Goal: Information Seeking & Learning: Learn about a topic

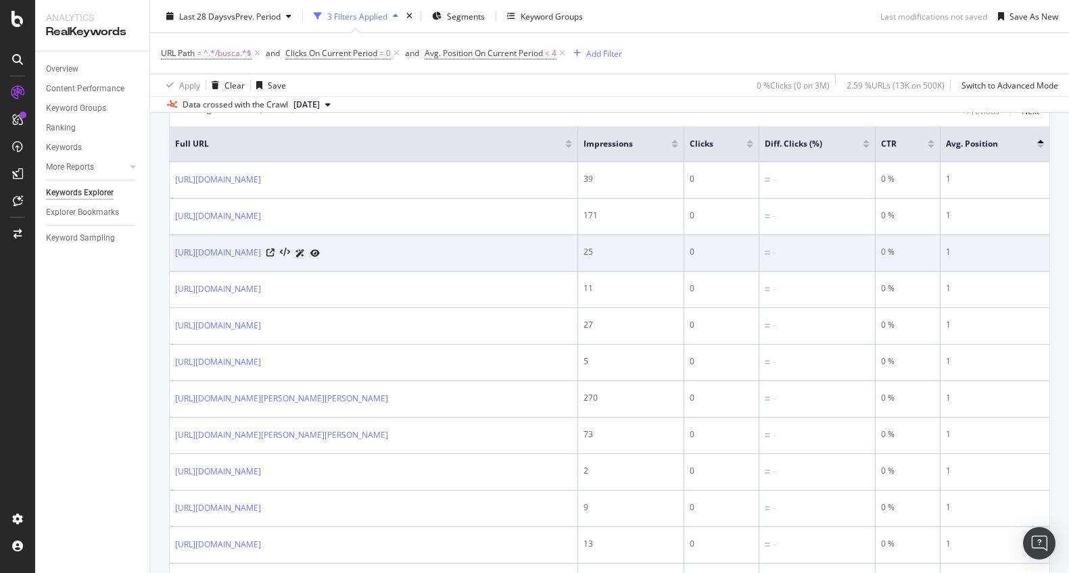
scroll to position [264, 0]
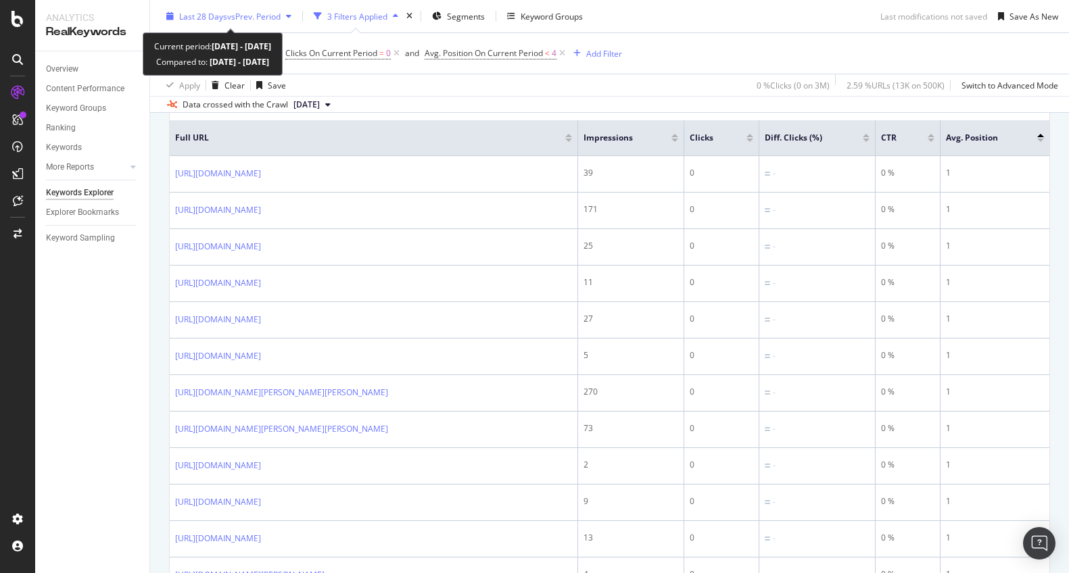
click at [287, 11] on div "Last 28 Days vs Prev. Period" at bounding box center [229, 16] width 136 height 20
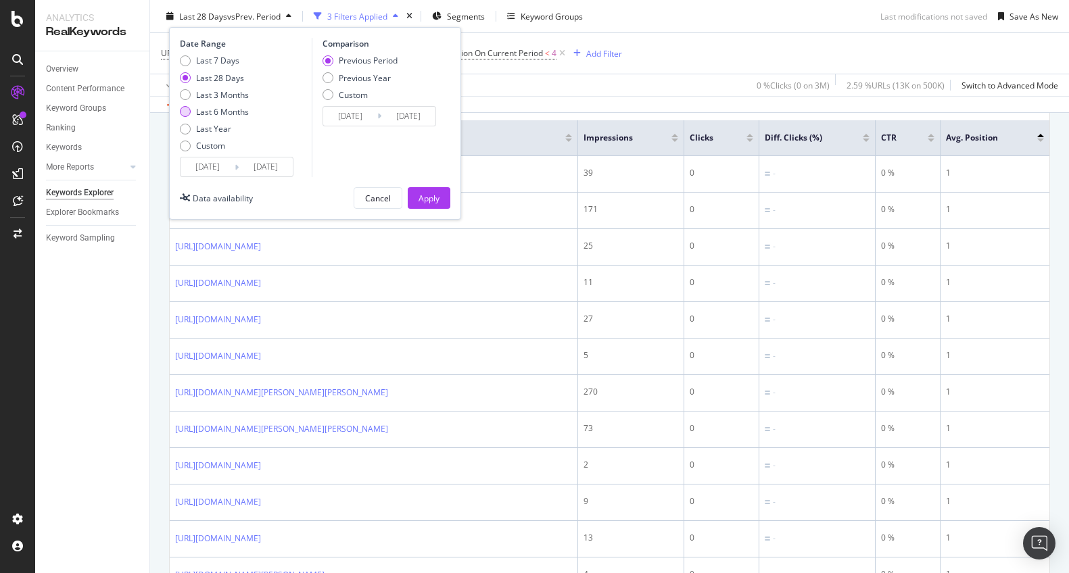
click at [185, 109] on div "Last 6 Months" at bounding box center [185, 111] width 11 height 11
type input "[DATE]"
click at [433, 198] on div "Apply" at bounding box center [429, 197] width 21 height 11
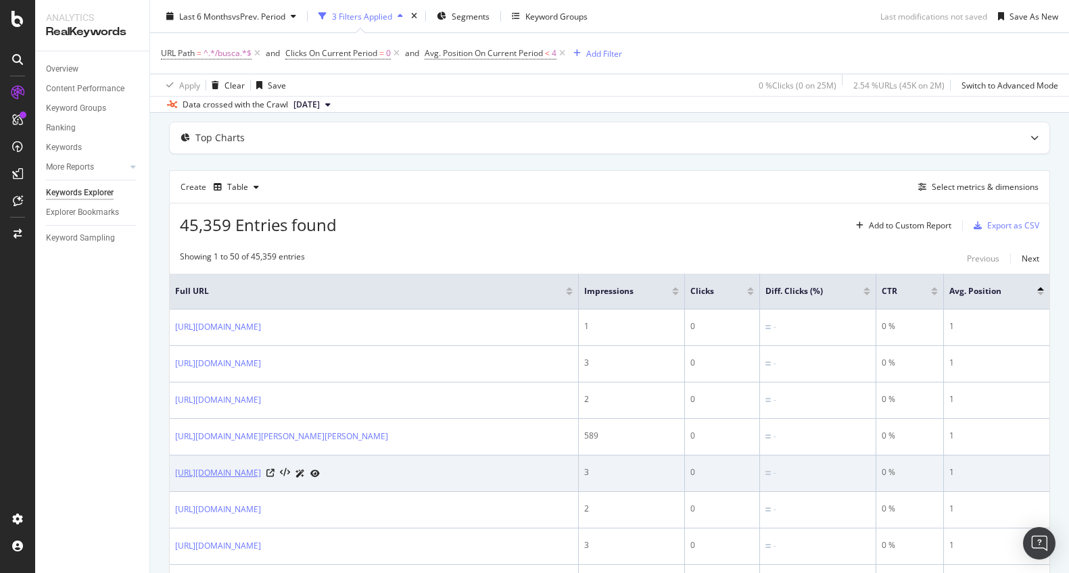
scroll to position [79, 0]
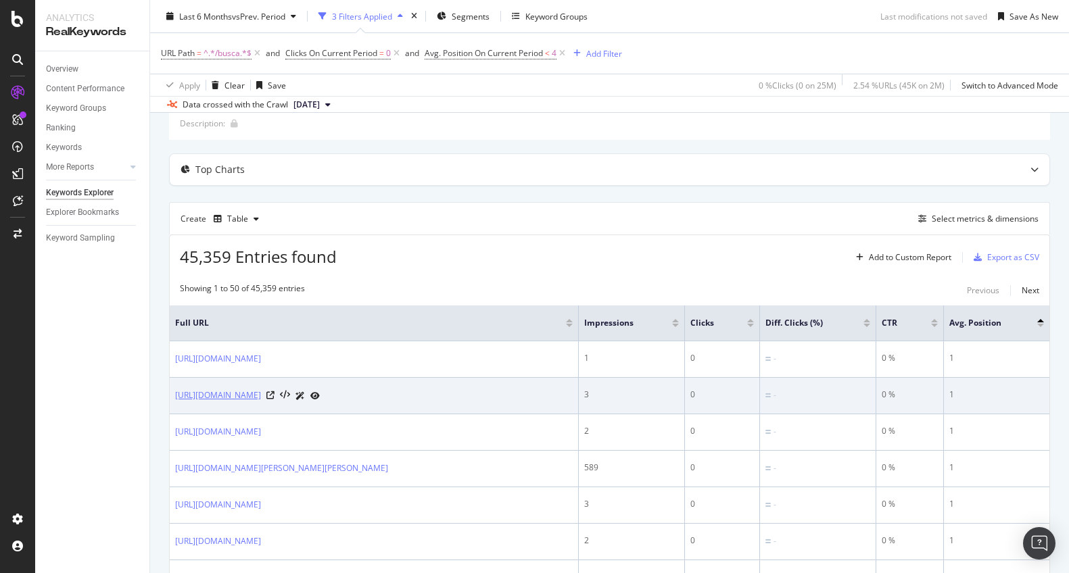
drag, startPoint x: 427, startPoint y: 396, endPoint x: 215, endPoint y: 400, distance: 212.4
click at [215, 400] on div "[URL][DOMAIN_NAME]" at bounding box center [374, 396] width 398 height 14
copy link "[DOMAIN_NAME][URL]"
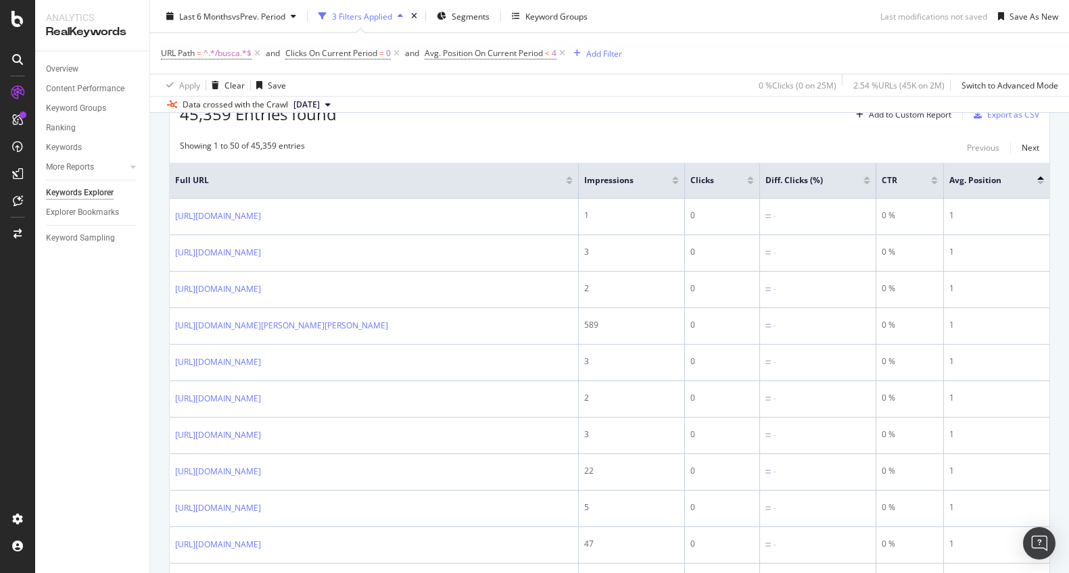
scroll to position [0, 0]
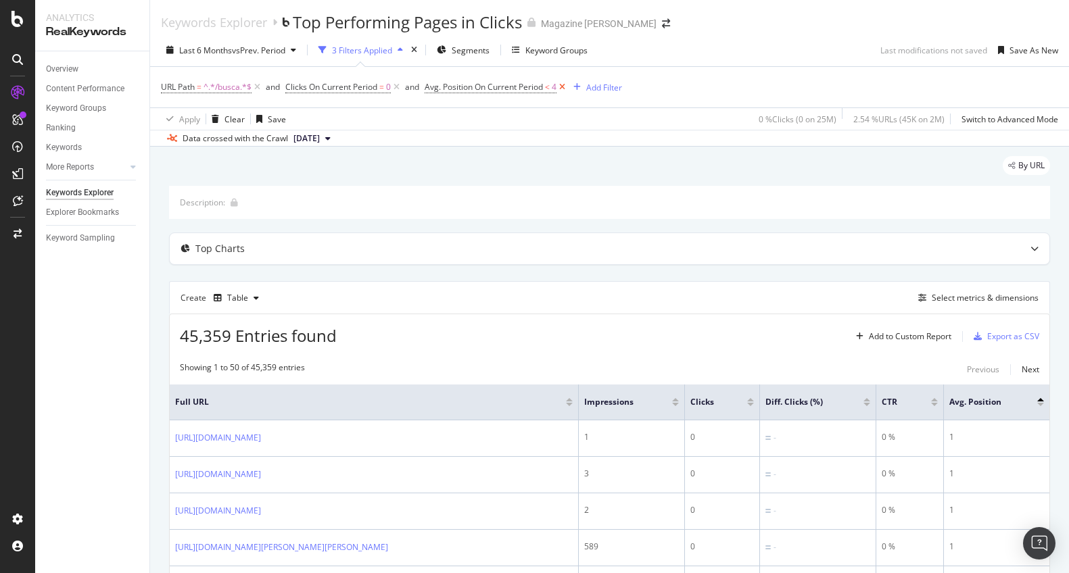
click at [565, 86] on icon at bounding box center [562, 87] width 11 height 14
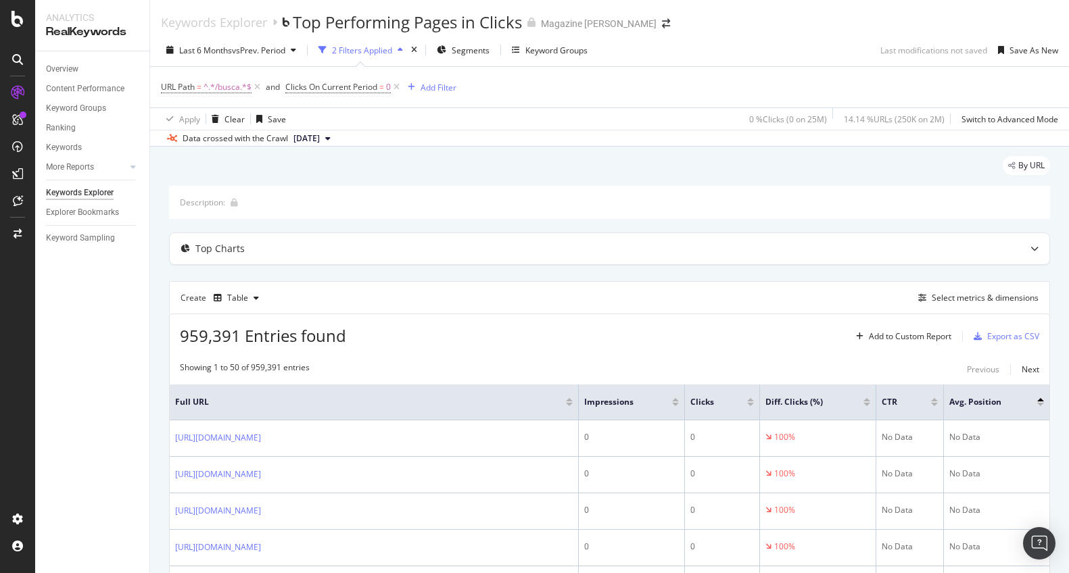
scroll to position [14, 0]
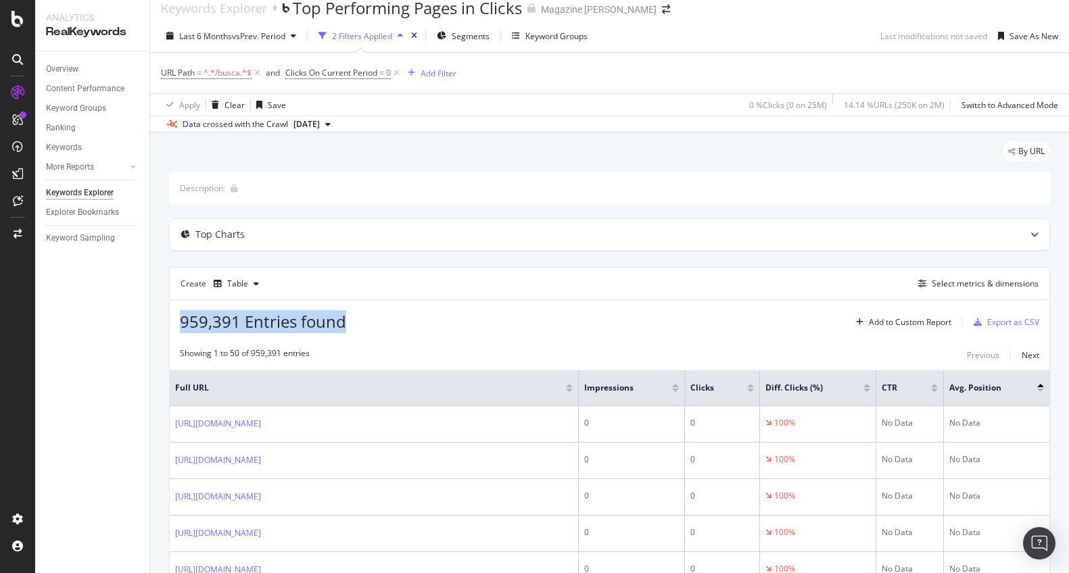
drag, startPoint x: 183, startPoint y: 323, endPoint x: 483, endPoint y: 319, distance: 299.6
click at [483, 319] on div "959,391 Entries found Add to Custom Report Export as CSV" at bounding box center [610, 316] width 880 height 33
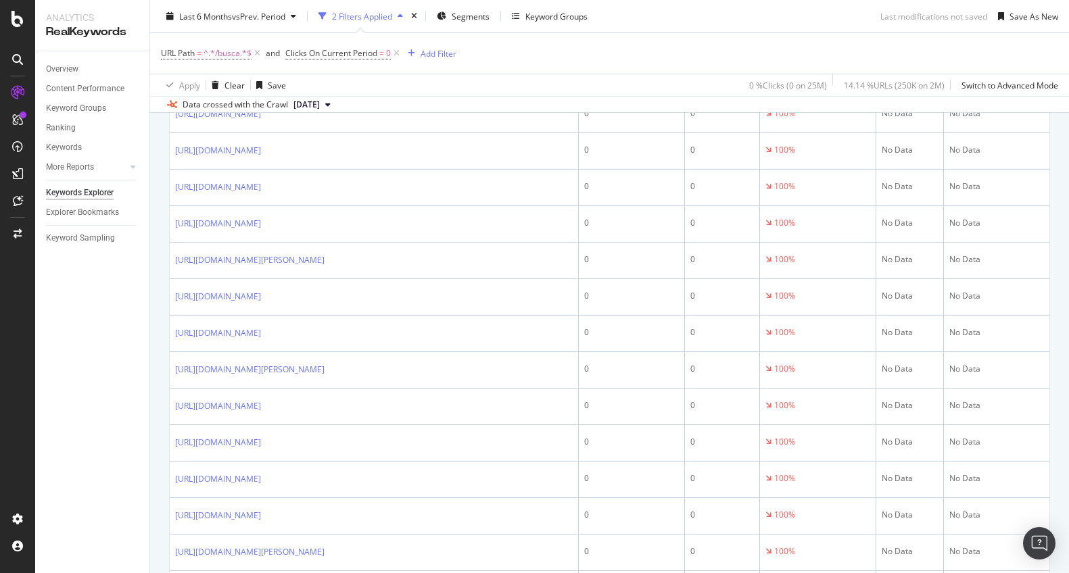
scroll to position [0, 0]
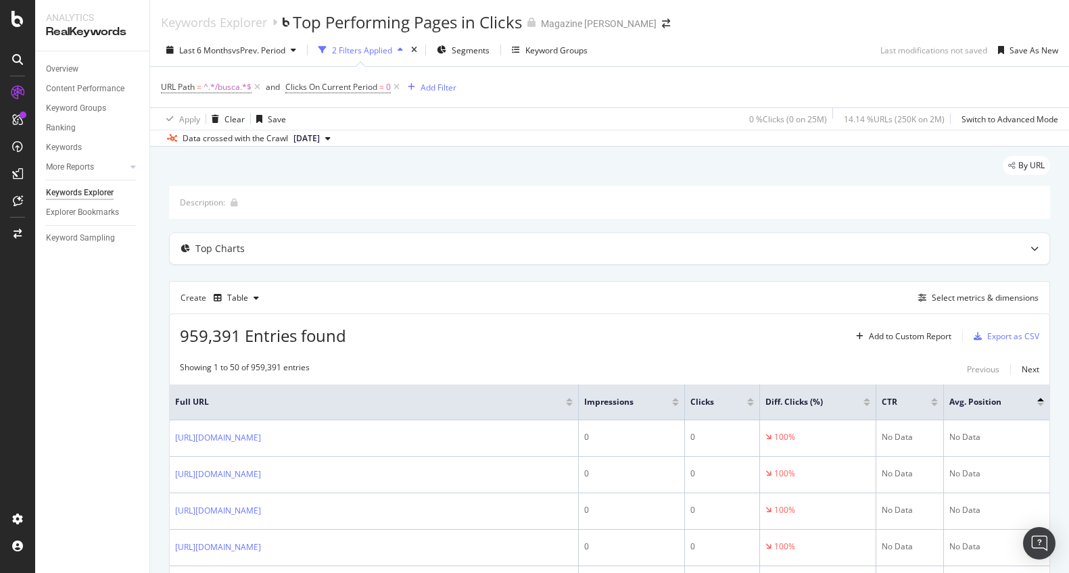
click at [93, 328] on div "Overview Content Performance Keyword Groups Ranking Keywords More Reports Count…" at bounding box center [92, 312] width 114 height 522
drag, startPoint x: 346, startPoint y: 337, endPoint x: 158, endPoint y: 339, distance: 188.0
click at [191, 336] on span "959,391 Entries found" at bounding box center [263, 336] width 166 height 22
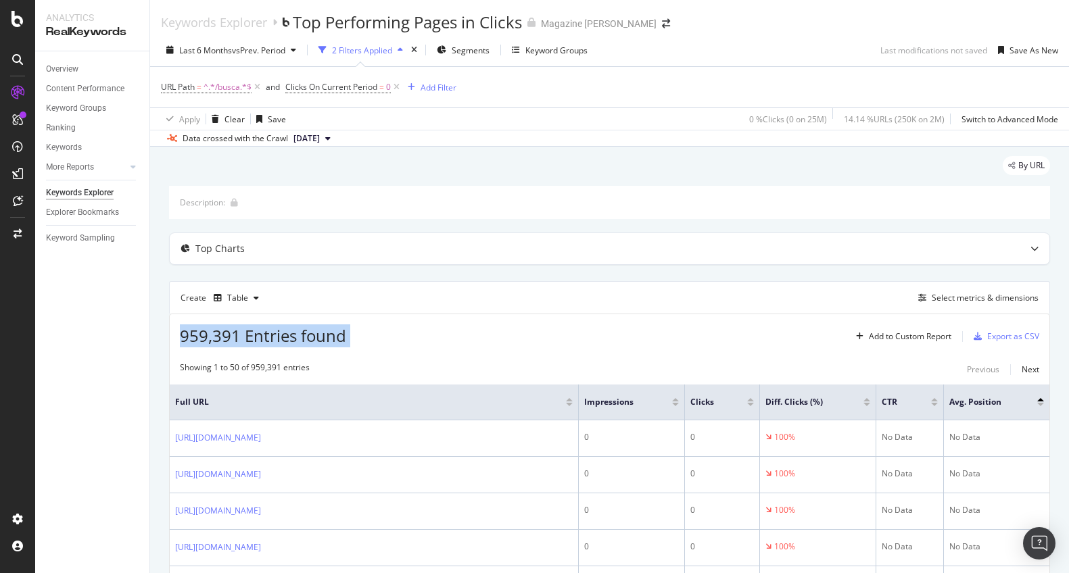
click at [191, 336] on span "959,391 Entries found" at bounding box center [263, 336] width 166 height 22
click at [437, 87] on div "Add Filter" at bounding box center [439, 87] width 36 height 11
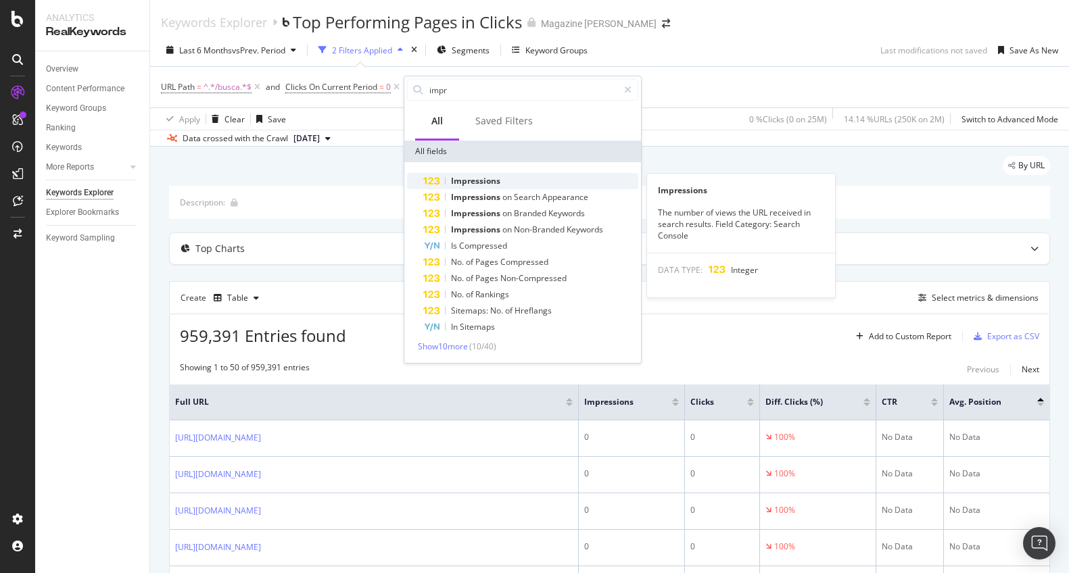
type input "impr"
click at [463, 179] on span "Impressions" at bounding box center [475, 180] width 49 height 11
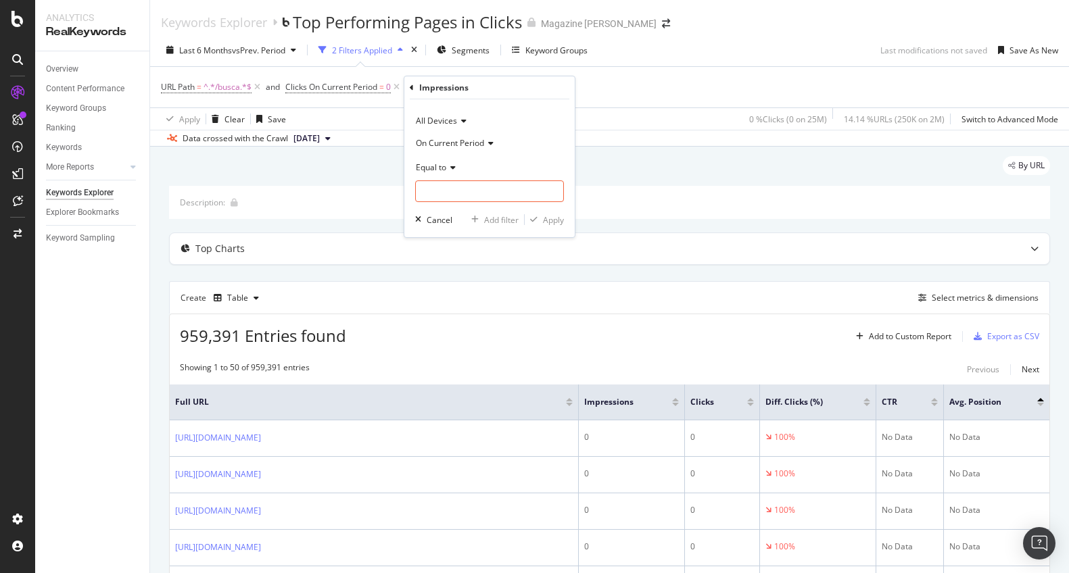
click at [452, 164] on icon at bounding box center [450, 168] width 9 height 8
click at [452, 199] on span "Equal to" at bounding box center [438, 194] width 33 height 11
click at [442, 190] on input "number" at bounding box center [489, 192] width 149 height 22
type input "0"
click at [556, 222] on div "Apply" at bounding box center [553, 219] width 21 height 11
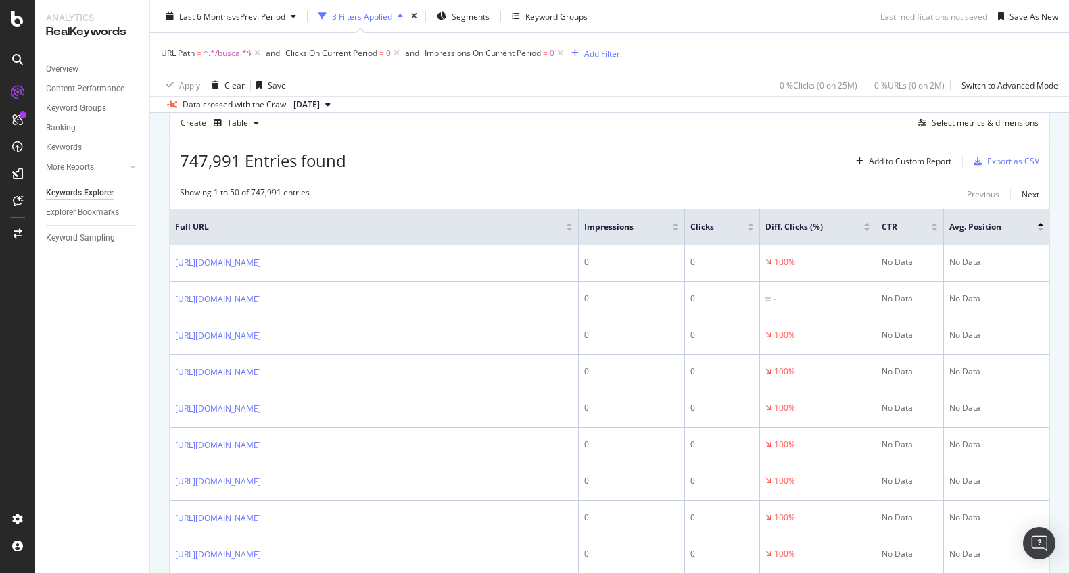
scroll to position [178, 0]
drag, startPoint x: 241, startPoint y: 160, endPoint x: 203, endPoint y: 162, distance: 38.6
click at [203, 162] on span "747,991 Entries found" at bounding box center [263, 158] width 166 height 22
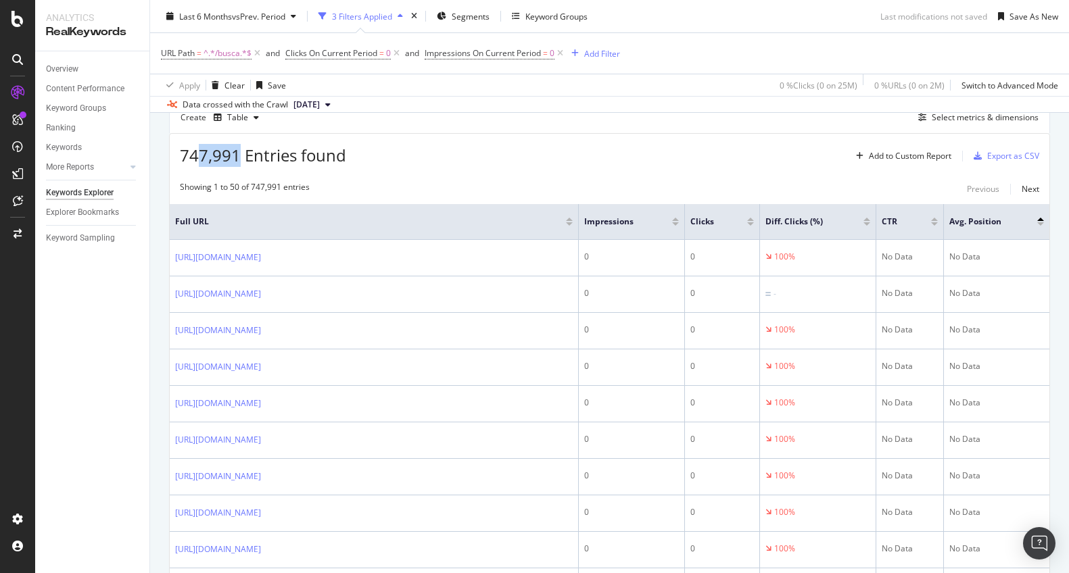
click at [210, 160] on span "747,991 Entries found" at bounding box center [263, 155] width 166 height 22
drag, startPoint x: 202, startPoint y: 154, endPoint x: 164, endPoint y: 151, distance: 37.9
copy span "747"
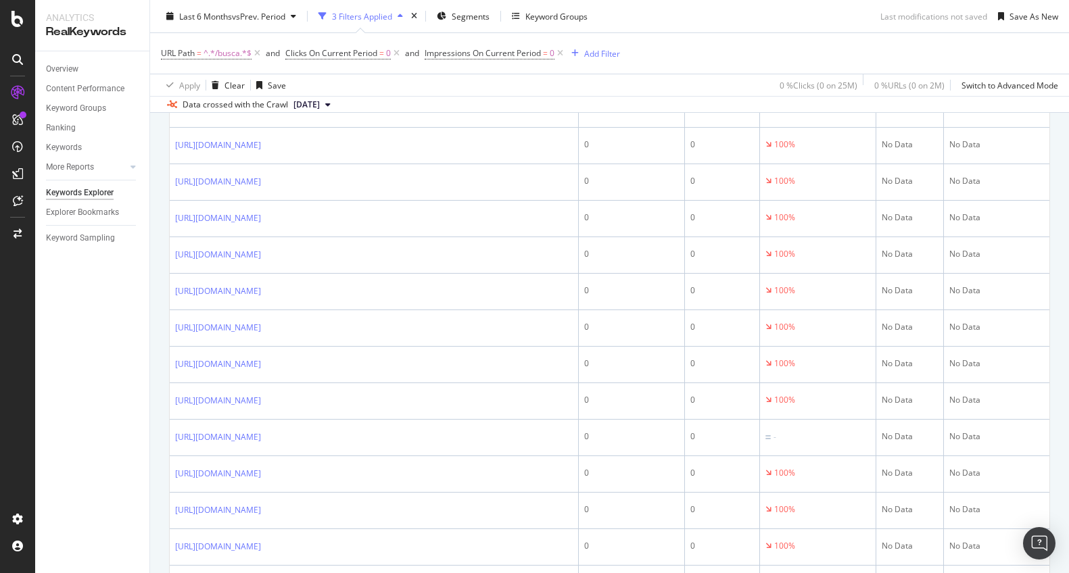
scroll to position [0, 0]
